Goal: Use online tool/utility: Utilize a website feature to perform a specific function

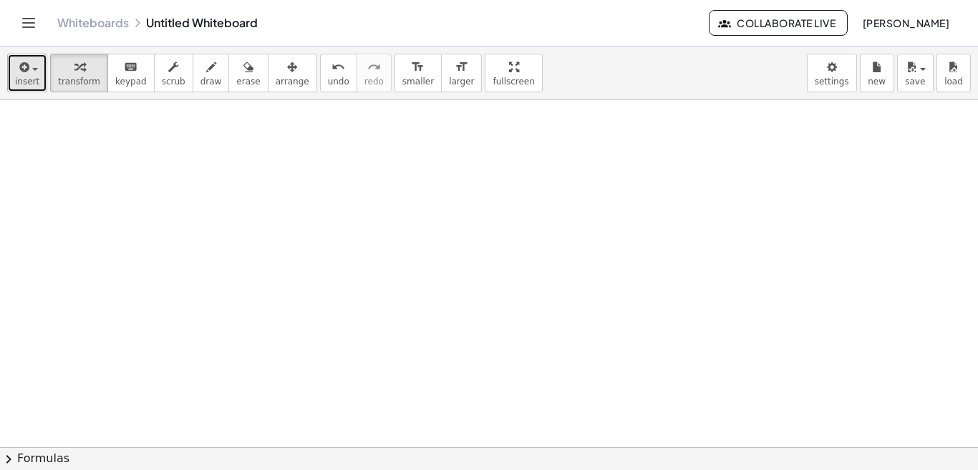
click at [16, 77] on span "insert" at bounding box center [27, 82] width 24 height 10
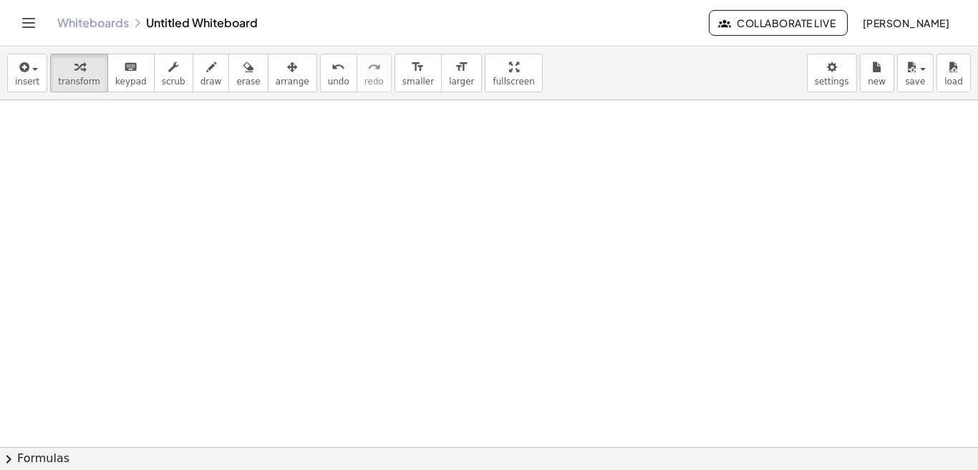
click at [503, 82] on div "insert select one: Math Expression Function Text Youtube Video Graphing Geometr…" at bounding box center [489, 74] width 978 height 54
click at [276, 87] on span "arrange" at bounding box center [293, 82] width 34 height 10
click at [58, 64] on div "button" at bounding box center [79, 66] width 42 height 17
click at [0, 72] on div "insert select one: Math Expression Function Text Youtube Video Graphing Geometr…" at bounding box center [489, 74] width 978 height 54
click at [25, 75] on icon "button" at bounding box center [22, 67] width 13 height 17
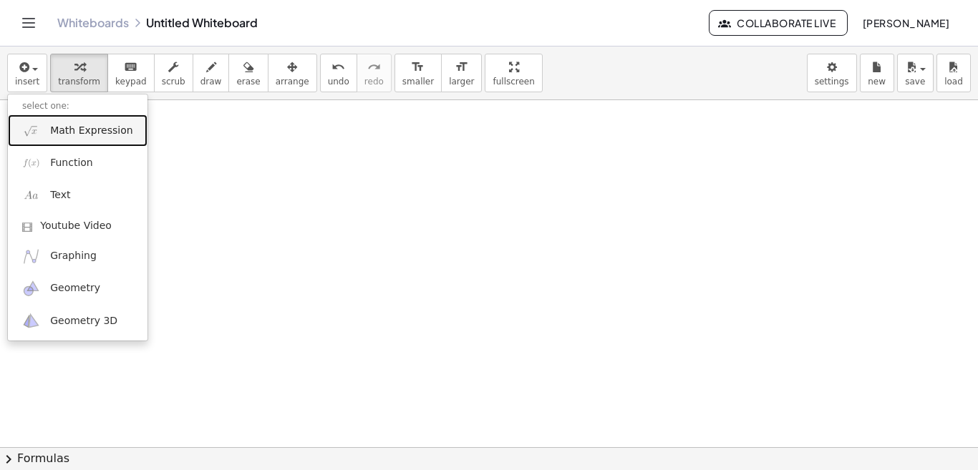
click at [74, 127] on span "Math Expression" at bounding box center [91, 131] width 82 height 14
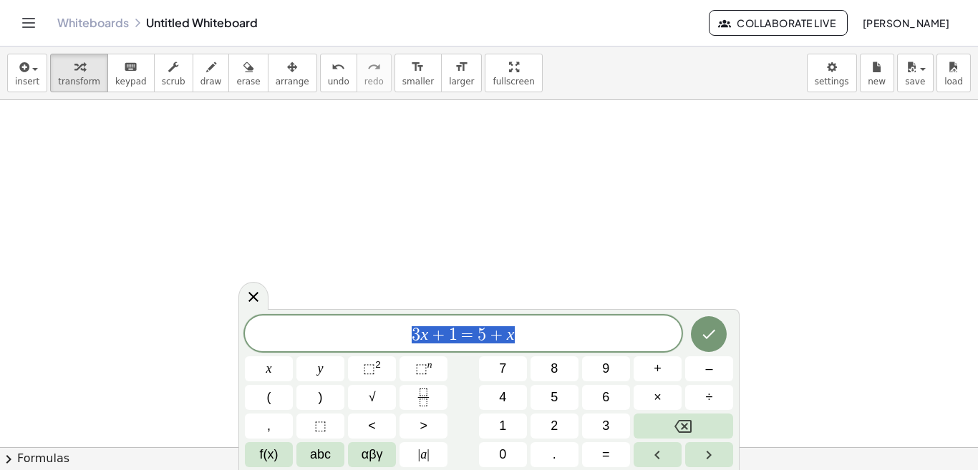
drag, startPoint x: 561, startPoint y: 334, endPoint x: 156, endPoint y: 271, distance: 409.3
click at [156, 271] on body "Graspable Math Activities Whiteboards Classes Account v1.30.2 | Privacy policy …" at bounding box center [489, 235] width 978 height 470
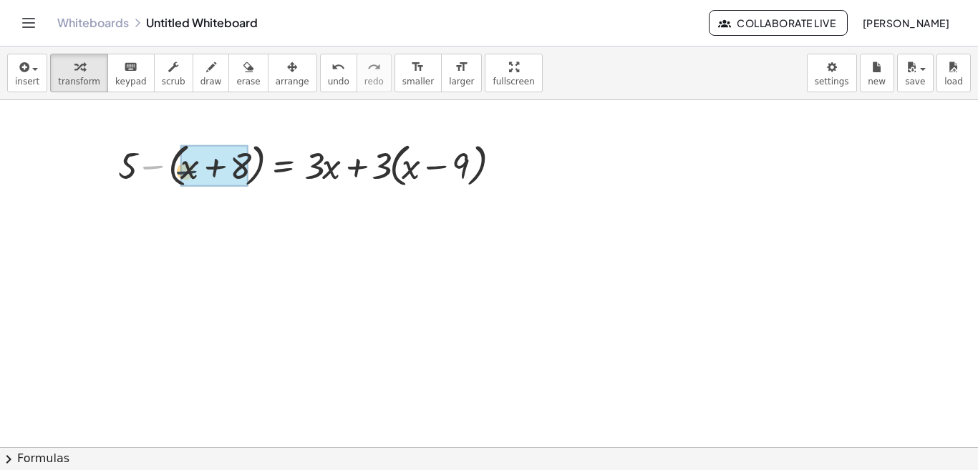
drag, startPoint x: 157, startPoint y: 168, endPoint x: 186, endPoint y: 173, distance: 29.1
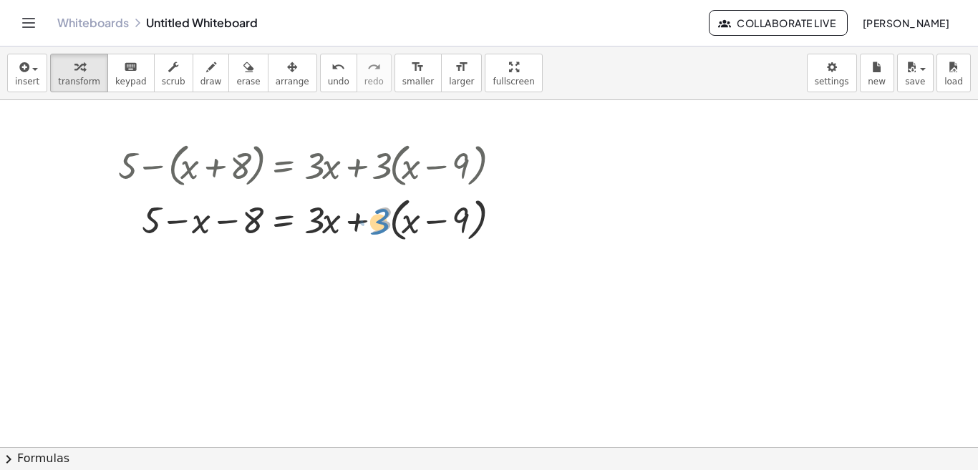
click at [374, 226] on div at bounding box center [312, 219] width 403 height 54
drag, startPoint x: 314, startPoint y: 226, endPoint x: 306, endPoint y: 225, distance: 8.0
click at [306, 225] on div at bounding box center [312, 219] width 403 height 54
drag, startPoint x: 379, startPoint y: 229, endPoint x: 316, endPoint y: 229, distance: 63.0
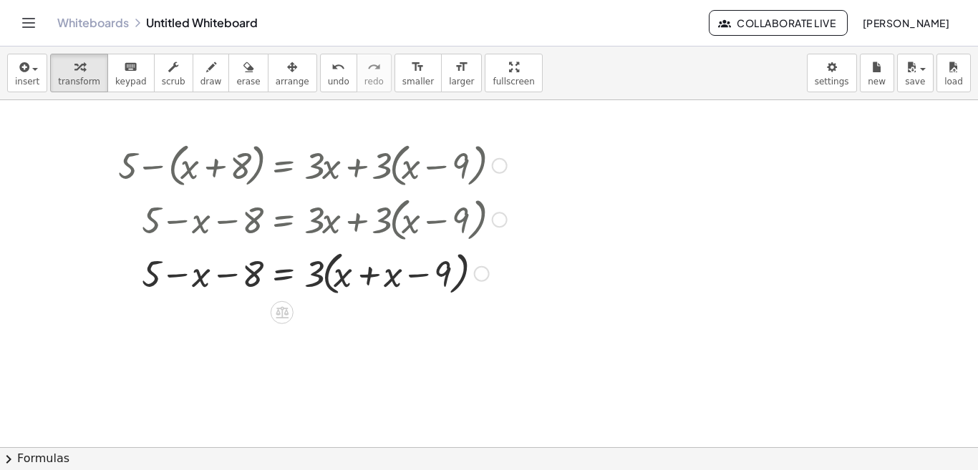
click at [371, 276] on div at bounding box center [312, 273] width 403 height 54
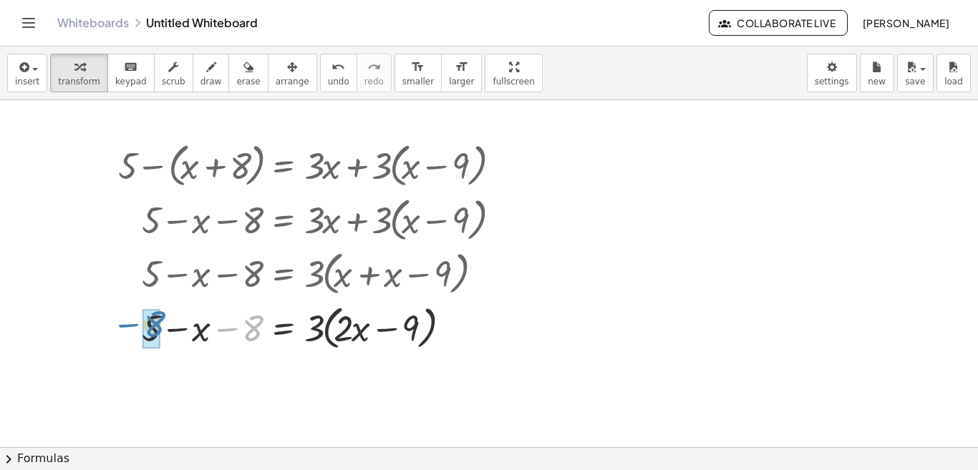
drag, startPoint x: 260, startPoint y: 318, endPoint x: 161, endPoint y: 314, distance: 98.9
click at [161, 314] on div at bounding box center [312, 327] width 403 height 54
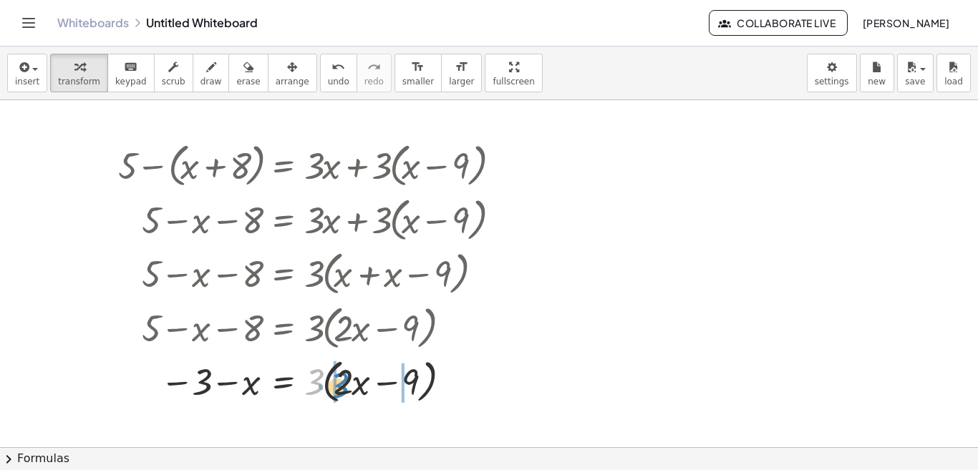
drag, startPoint x: 317, startPoint y: 381, endPoint x: 336, endPoint y: 383, distance: 18.7
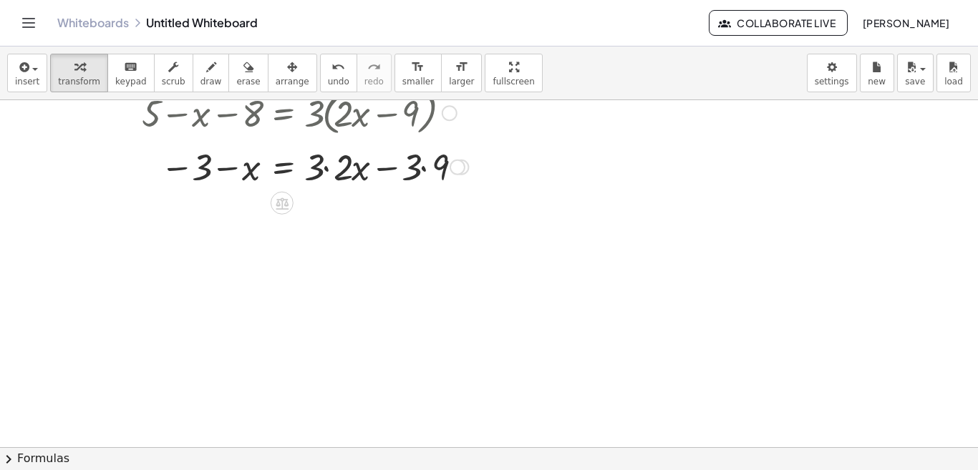
click at [433, 168] on div at bounding box center [312, 166] width 403 height 49
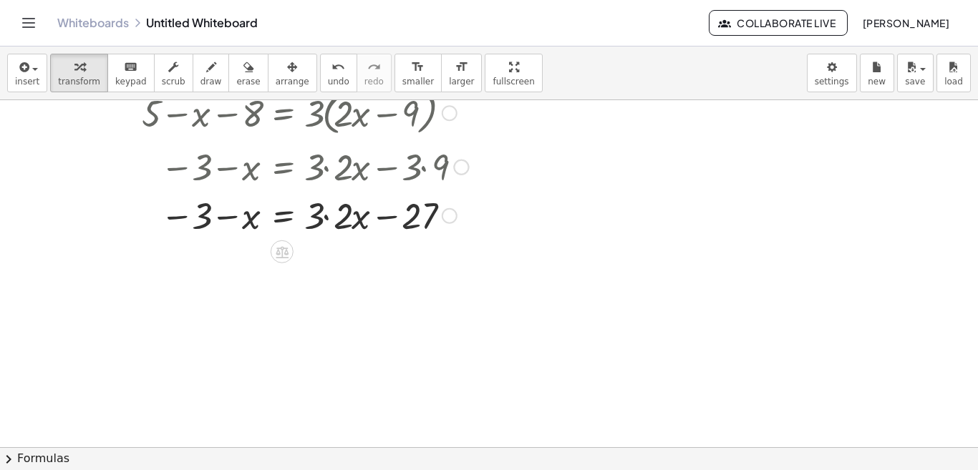
click at [327, 218] on div at bounding box center [312, 214] width 403 height 49
drag, startPoint x: 243, startPoint y: 219, endPoint x: 341, endPoint y: 219, distance: 98.1
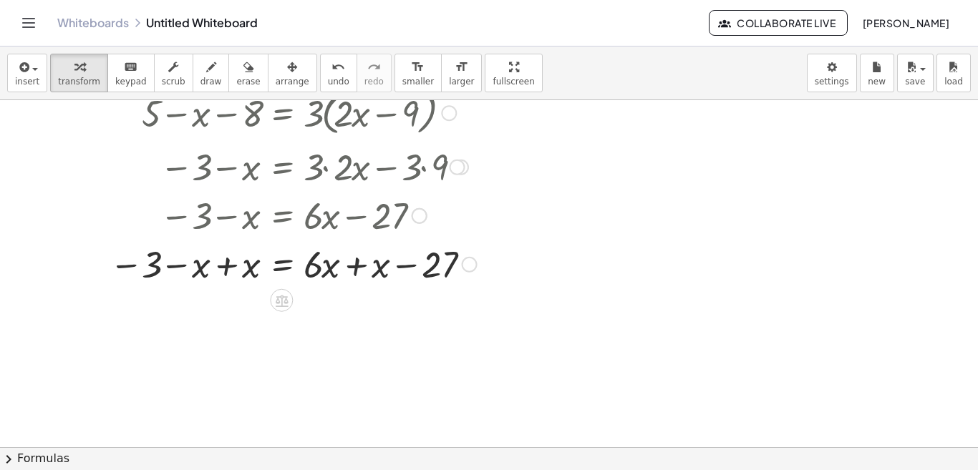
drag, startPoint x: 361, startPoint y: 262, endPoint x: 321, endPoint y: 263, distance: 40.1
click at [361, 263] on div at bounding box center [307, 263] width 411 height 49
click at [226, 266] on div at bounding box center [307, 263] width 411 height 49
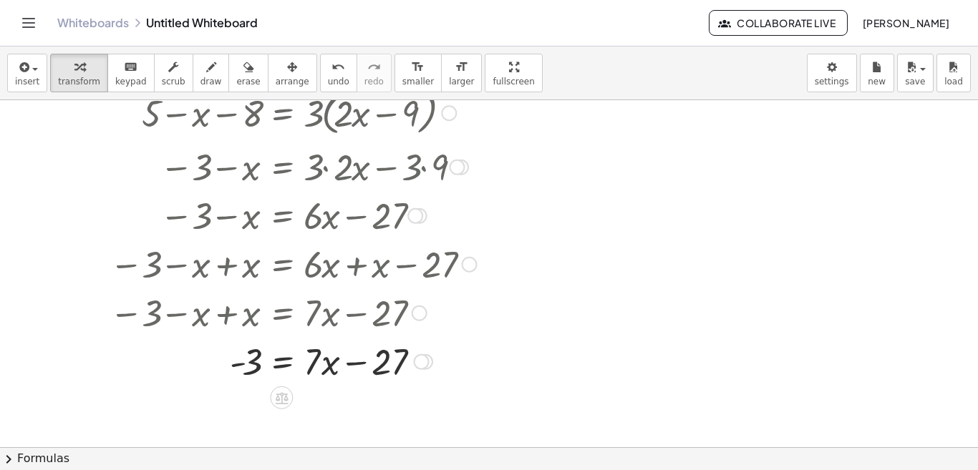
scroll to position [0, 0]
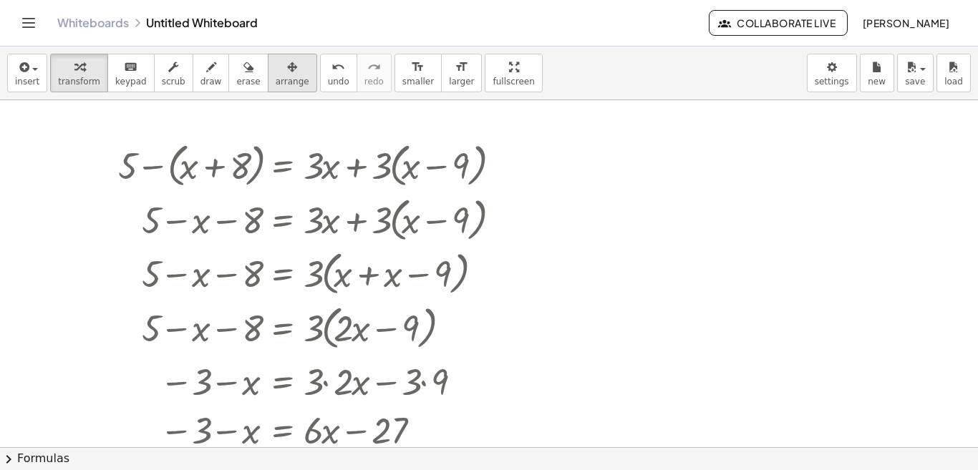
click at [278, 81] on span "arrange" at bounding box center [293, 82] width 34 height 10
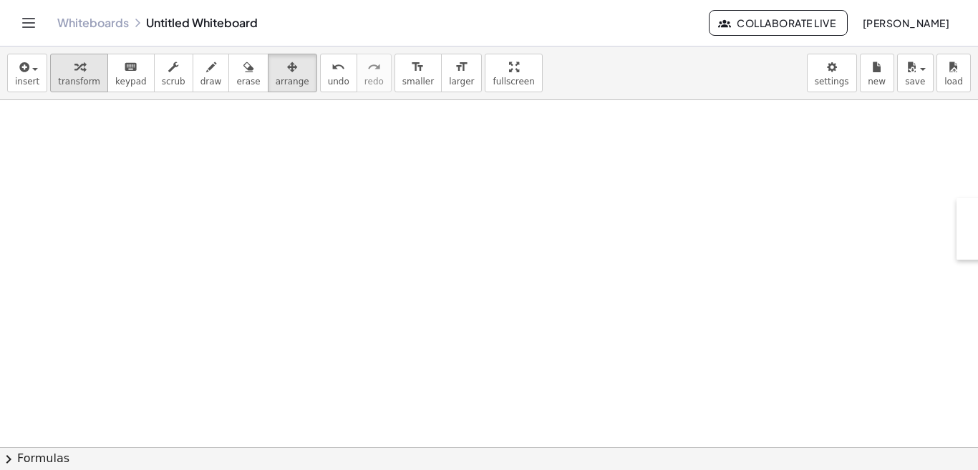
click at [75, 67] on icon "button" at bounding box center [79, 67] width 10 height 17
click at [24, 72] on icon "button" at bounding box center [22, 67] width 13 height 17
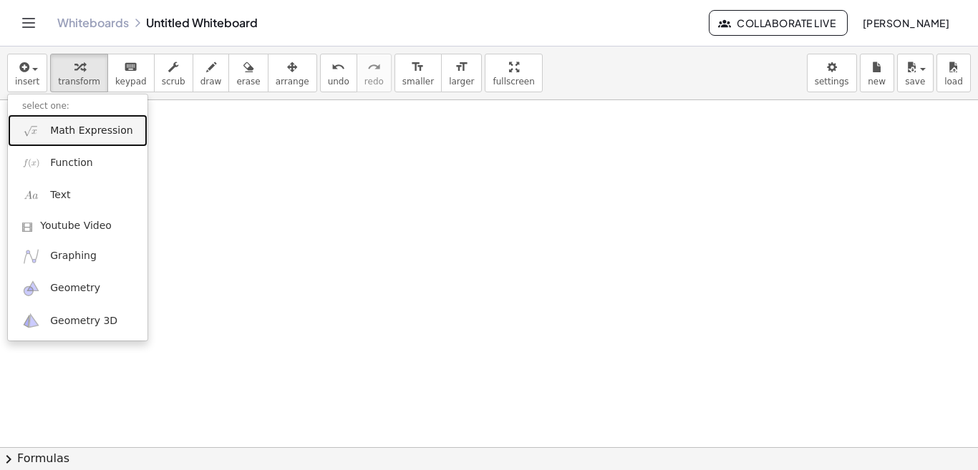
click at [56, 135] on span "Math Expression" at bounding box center [91, 131] width 82 height 14
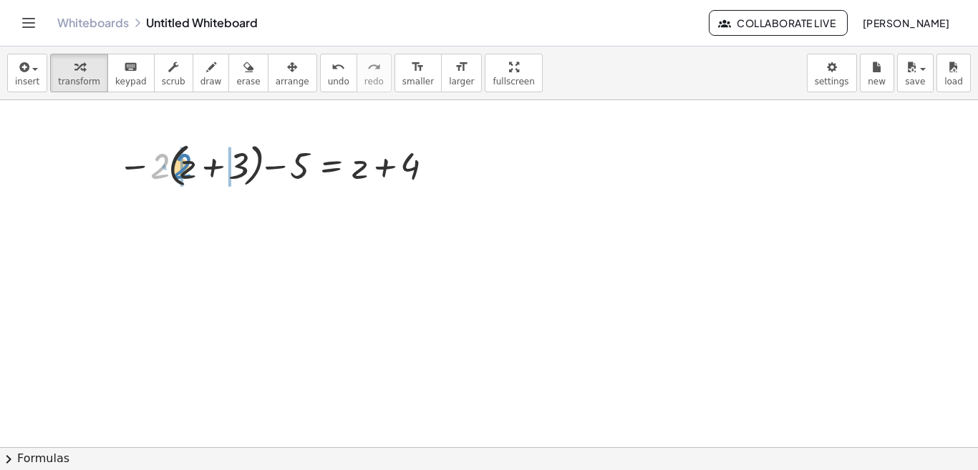
drag, startPoint x: 153, startPoint y: 174, endPoint x: 175, endPoint y: 174, distance: 22.2
click at [175, 174] on div at bounding box center [277, 164] width 333 height 54
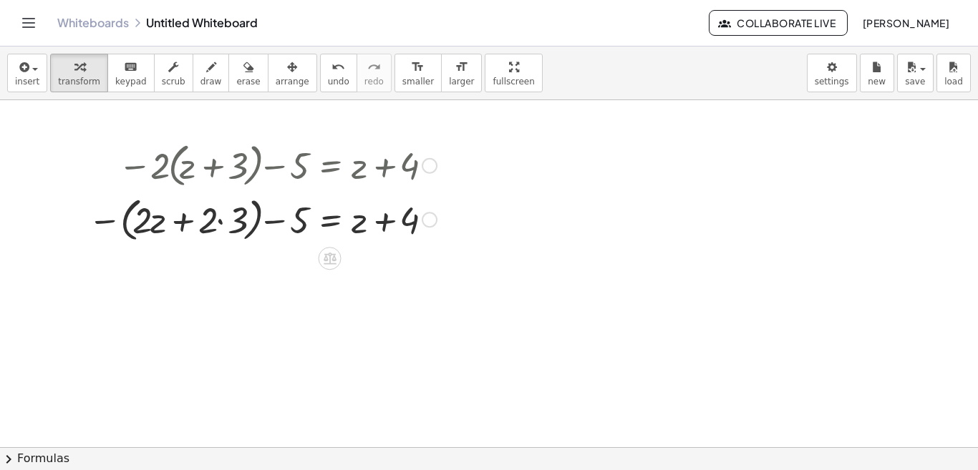
click at [227, 225] on div at bounding box center [262, 219] width 363 height 54
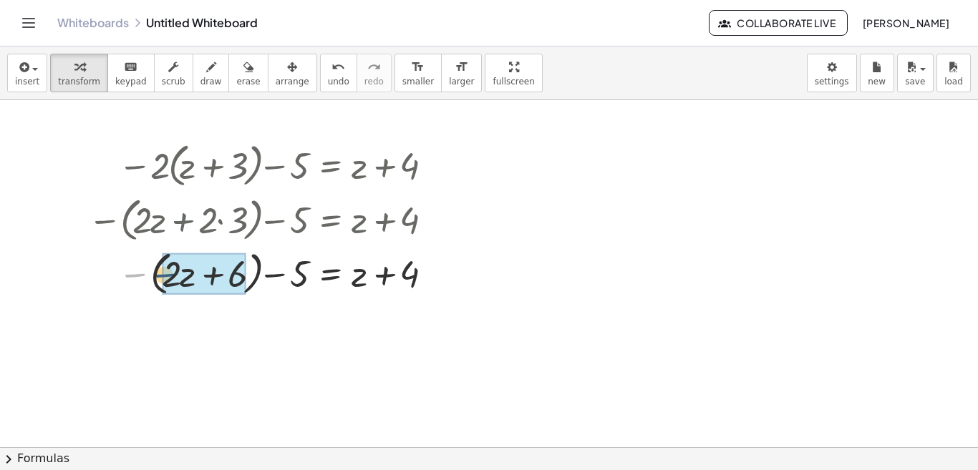
drag, startPoint x: 127, startPoint y: 283, endPoint x: 160, endPoint y: 283, distance: 32.9
click at [160, 283] on div at bounding box center [262, 273] width 363 height 54
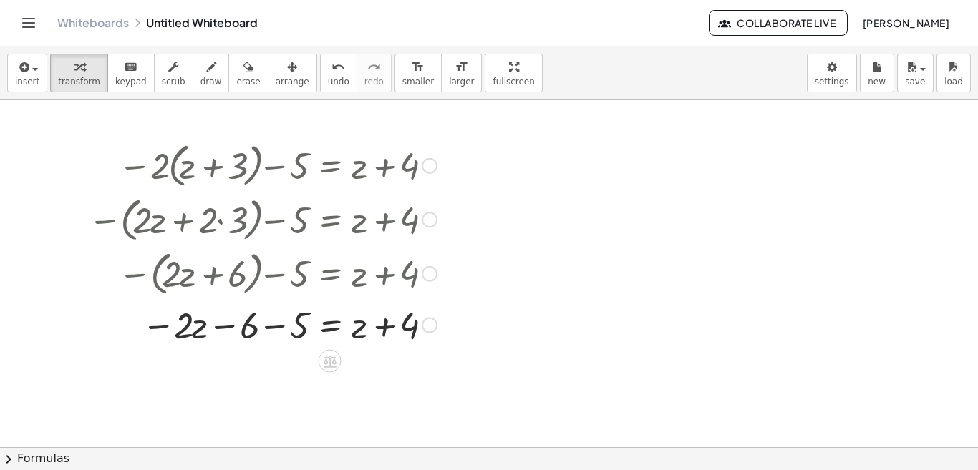
click at [273, 328] on div at bounding box center [262, 324] width 363 height 49
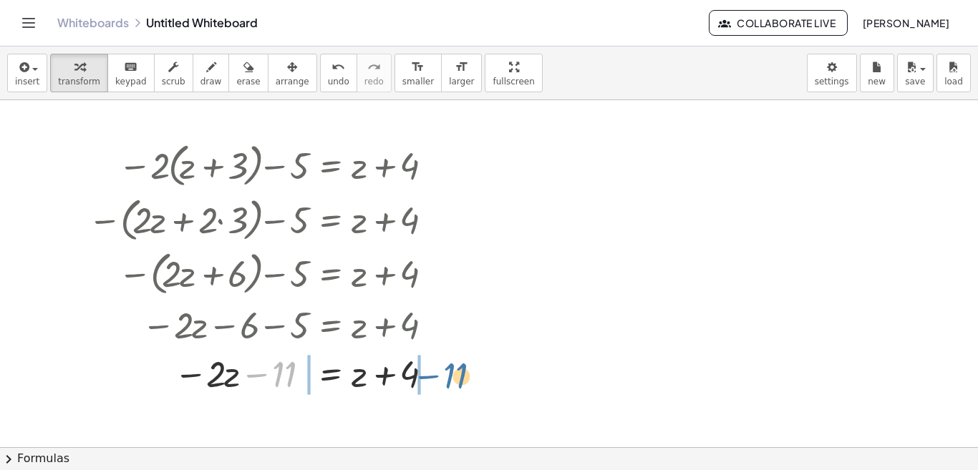
drag, startPoint x: 271, startPoint y: 379, endPoint x: 443, endPoint y: 381, distance: 172.5
click at [443, 381] on div at bounding box center [262, 373] width 363 height 49
click at [259, 377] on div at bounding box center [296, 373] width 431 height 49
click at [435, 385] on div at bounding box center [299, 373] width 437 height 49
drag, startPoint x: 293, startPoint y: 384, endPoint x: 362, endPoint y: 395, distance: 69.7
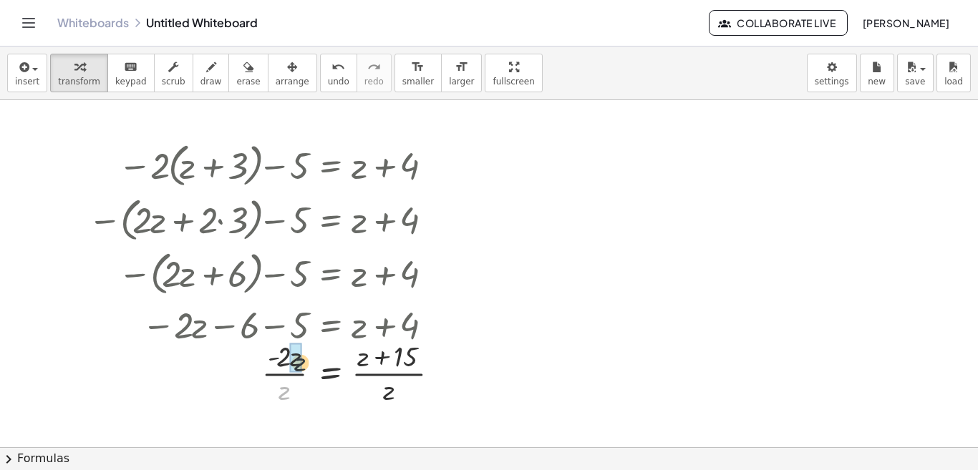
drag, startPoint x: 280, startPoint y: 399, endPoint x: 296, endPoint y: 369, distance: 34.9
drag, startPoint x: 386, startPoint y: 394, endPoint x: 365, endPoint y: 366, distance: 35.4
click at [365, 366] on div at bounding box center [269, 372] width 377 height 72
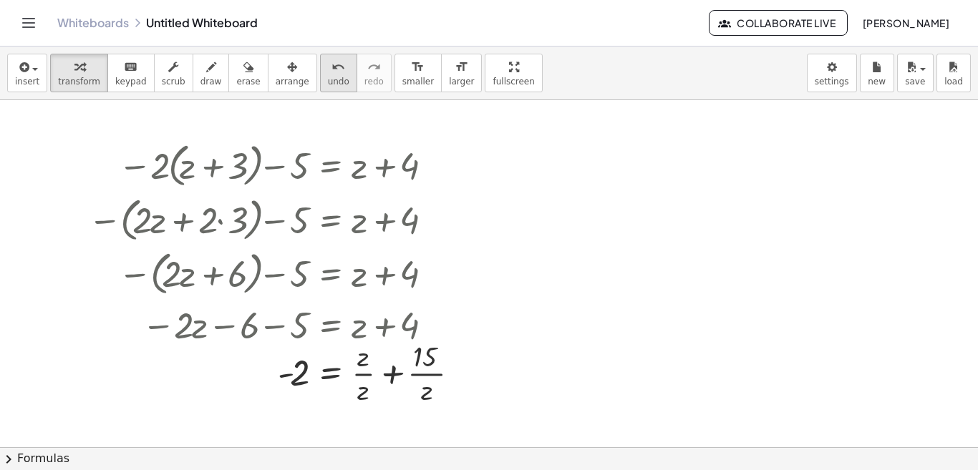
click at [328, 86] on span "undo" at bounding box center [338, 82] width 21 height 10
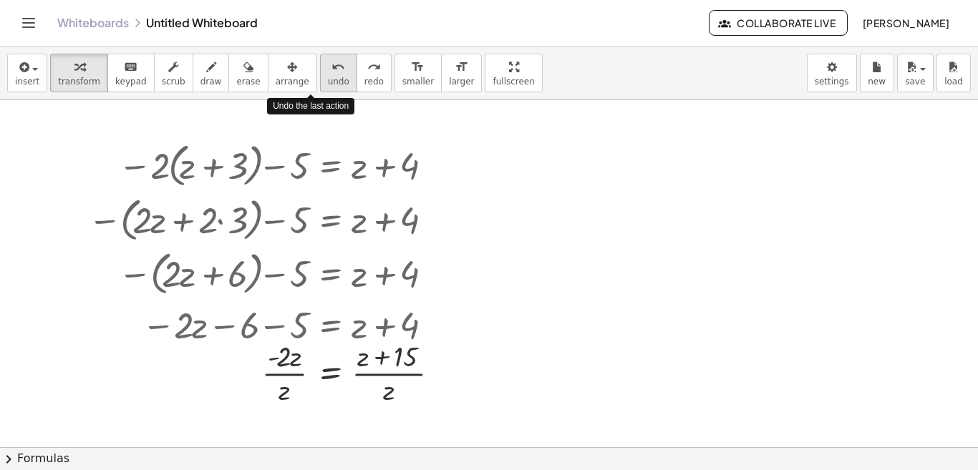
click at [328, 86] on span "undo" at bounding box center [338, 82] width 21 height 10
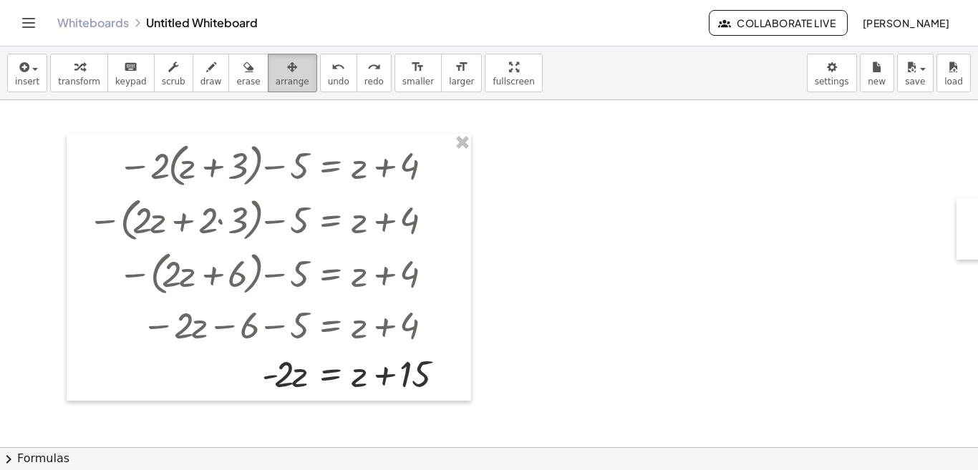
click at [289, 72] on button "arrange" at bounding box center [292, 73] width 49 height 39
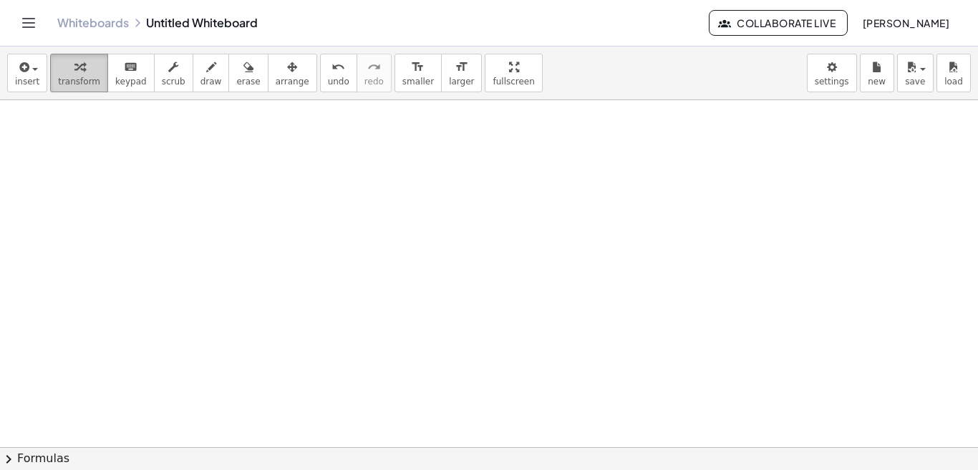
click at [74, 68] on icon "button" at bounding box center [79, 67] width 10 height 17
